Goal: Task Accomplishment & Management: Complete application form

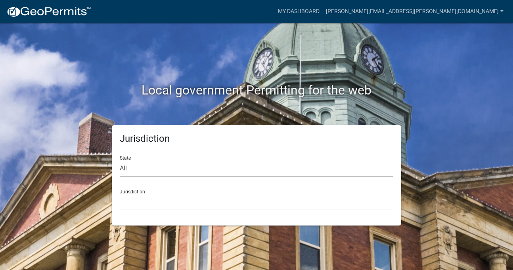
click at [143, 169] on select "All [US_STATE] [US_STATE] [US_STATE] [US_STATE] [US_STATE] [US_STATE] [US_STATE…" at bounding box center [257, 168] width 274 height 16
select select "[US_STATE]"
click at [120, 160] on select "All [US_STATE] [US_STATE] [US_STATE] [US_STATE] [US_STATE] [US_STATE] [US_STATE…" at bounding box center [257, 168] width 274 height 16
click at [142, 206] on select "[GEOGRAPHIC_DATA], [US_STATE] [GEOGRAPHIC_DATA], [US_STATE] [GEOGRAPHIC_DATA], …" at bounding box center [257, 202] width 274 height 16
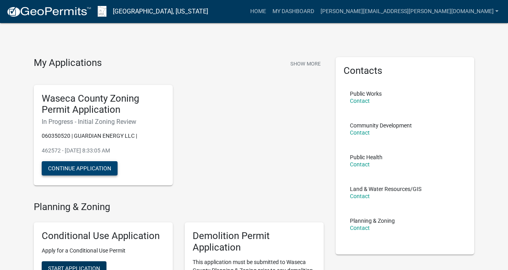
click at [108, 167] on button "Continue Application" at bounding box center [80, 168] width 76 height 14
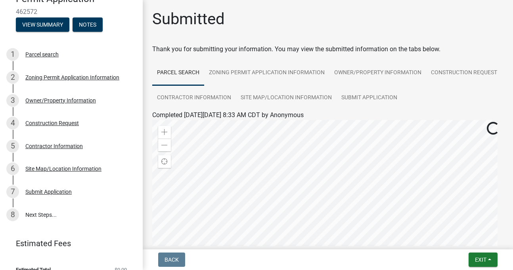
scroll to position [104, 0]
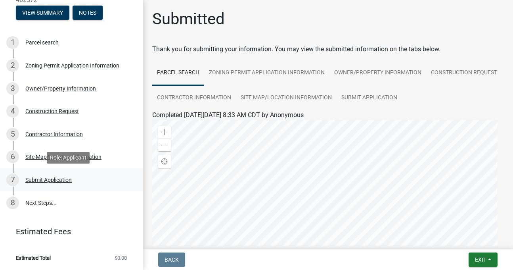
click at [37, 180] on div "Submit Application" at bounding box center [48, 180] width 46 height 6
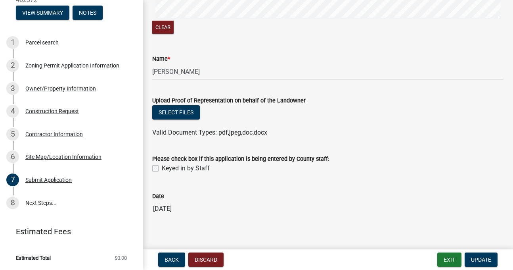
scroll to position [181, 0]
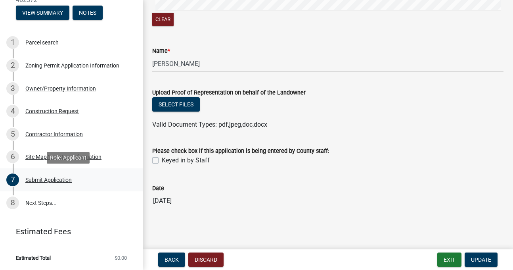
click at [30, 181] on div "Submit Application" at bounding box center [48, 180] width 46 height 6
click at [40, 207] on link "8 Next Steps..." at bounding box center [71, 202] width 143 height 23
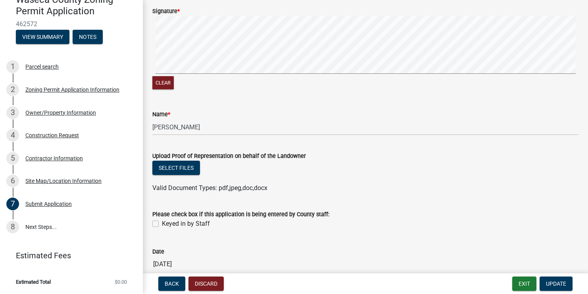
scroll to position [108, 0]
click at [192, 161] on div "Select files" at bounding box center [365, 169] width 426 height 16
click at [178, 169] on button "Select files" at bounding box center [176, 168] width 48 height 14
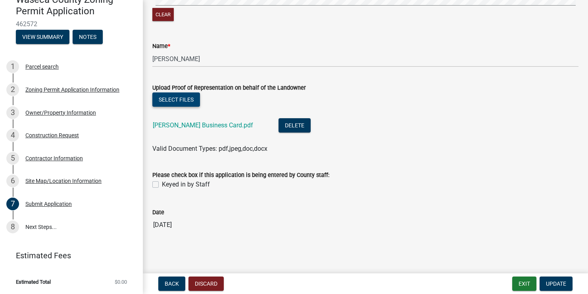
scroll to position [0, 0]
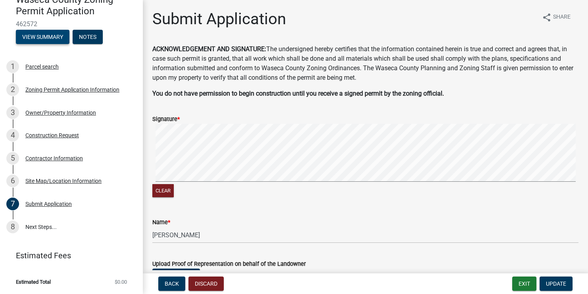
click at [30, 36] on button "View Summary" at bounding box center [43, 37] width 54 height 14
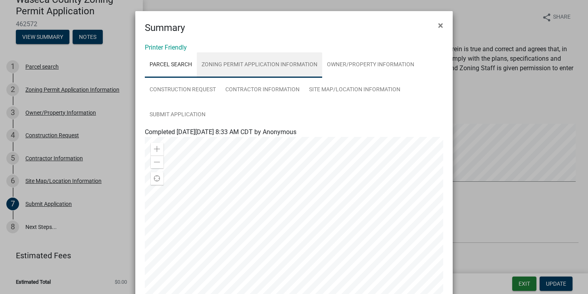
click at [296, 64] on link "Zoning Permit Application Information" at bounding box center [259, 64] width 125 height 25
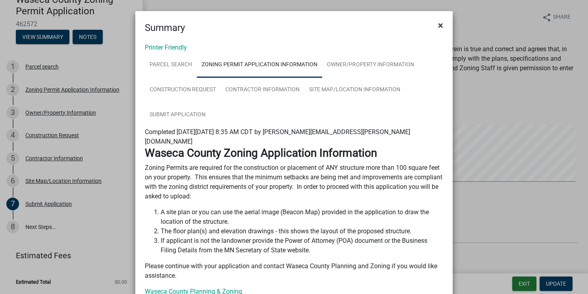
click at [435, 25] on button "×" at bounding box center [441, 25] width 18 height 22
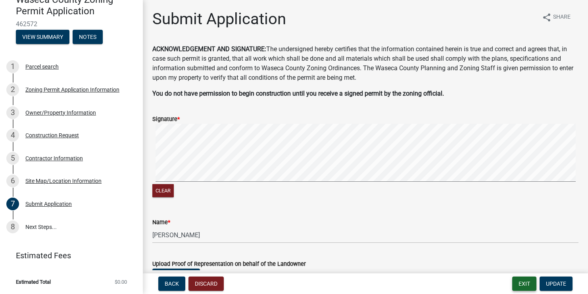
click at [513, 269] on button "Exit" at bounding box center [524, 284] width 24 height 14
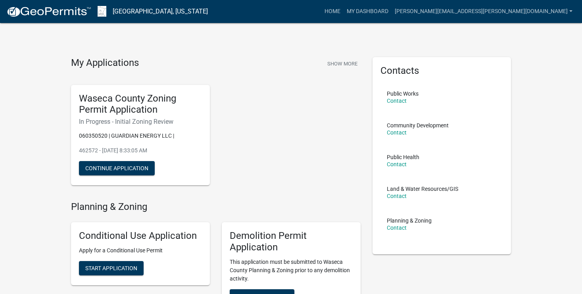
click at [319, 151] on div "Waseca County Zoning Permit Application In Progress - Initial Zoning Review 060…" at bounding box center [216, 135] width 302 height 113
drag, startPoint x: 154, startPoint y: 118, endPoint x: 69, endPoint y: 101, distance: 87.1
click at [69, 101] on div "Waseca County Zoning Permit Application In Progress - Initial Zoning Review 060…" at bounding box center [140, 135] width 151 height 113
click at [314, 144] on div "Waseca County Zoning Permit Application In Progress - Initial Zoning Review 060…" at bounding box center [216, 135] width 302 height 113
